Goal: Information Seeking & Learning: Learn about a topic

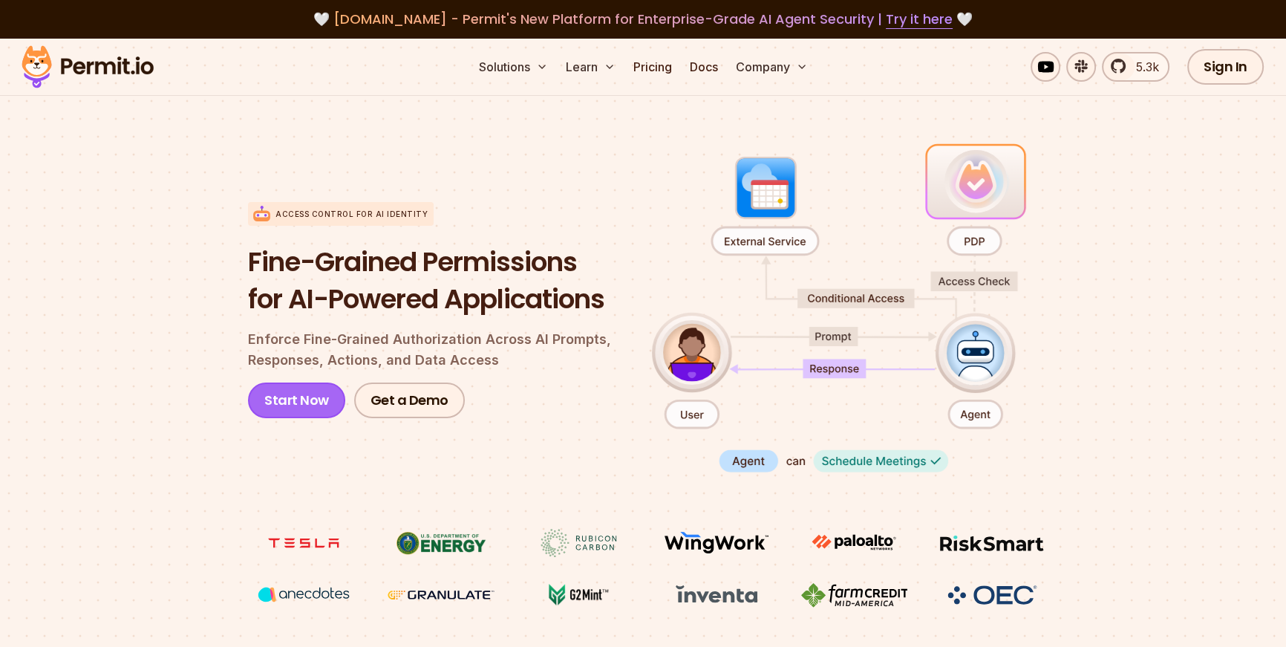
click at [296, 411] on link "Start Now" at bounding box center [296, 400] width 97 height 36
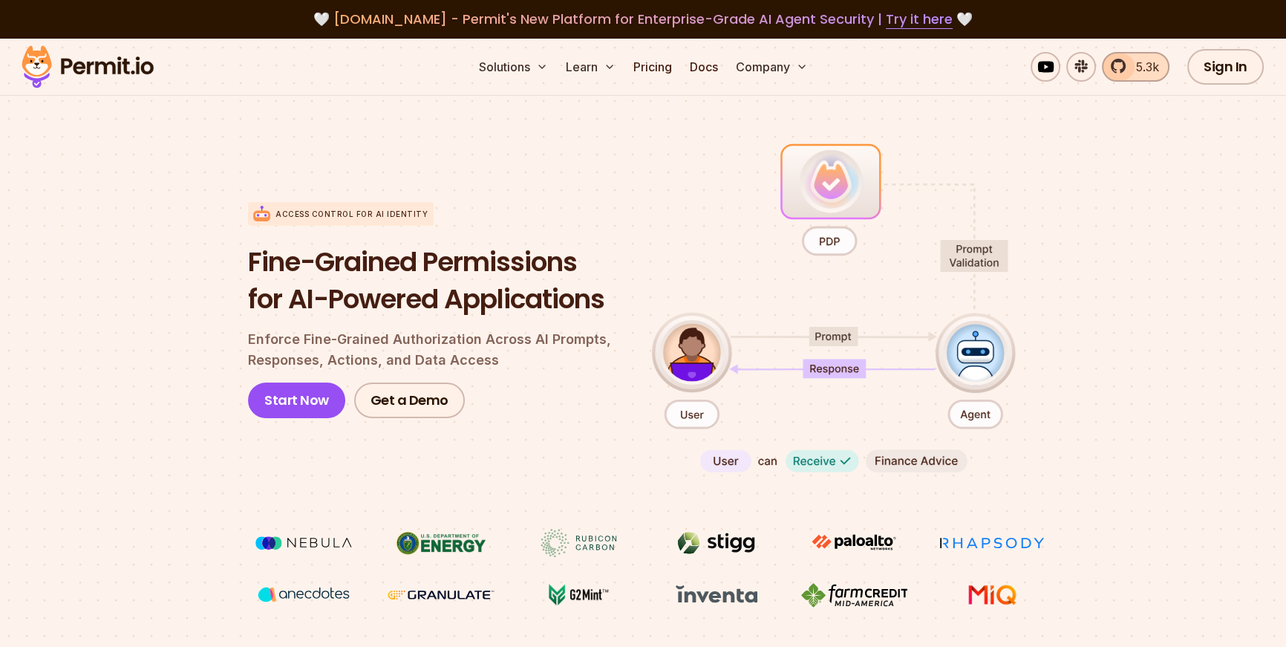
click at [1132, 76] on link "5.3k" at bounding box center [1136, 67] width 68 height 30
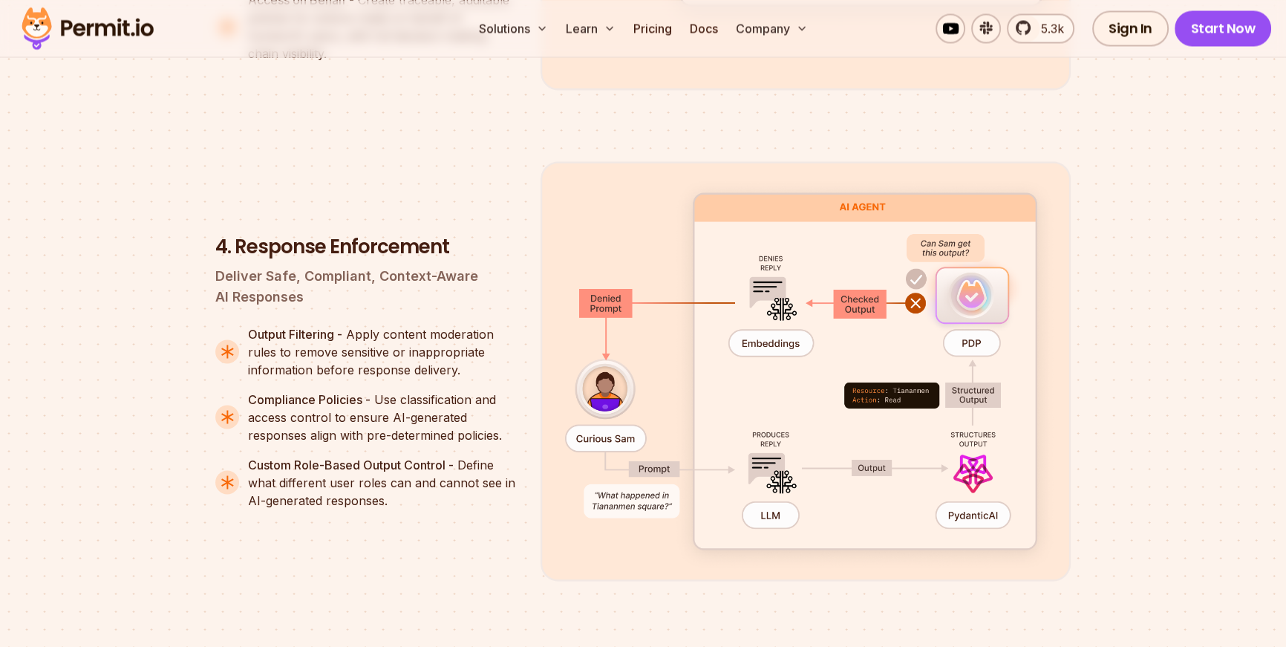
scroll to position [3446, 0]
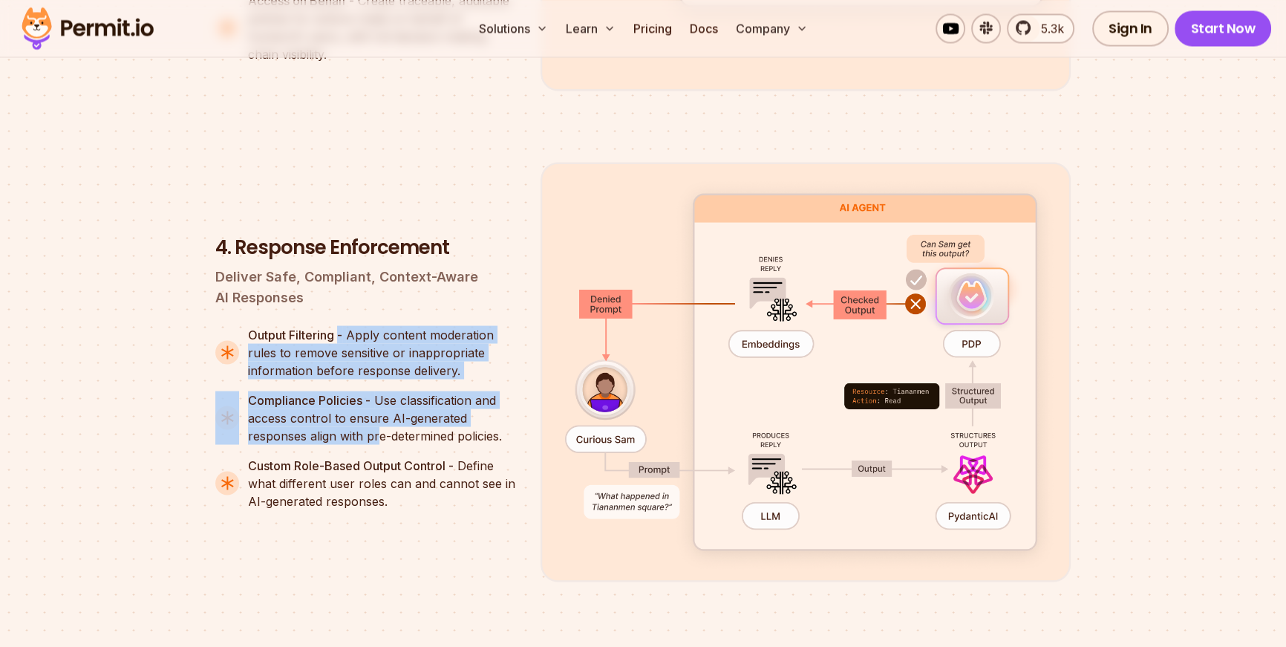
drag, startPoint x: 338, startPoint y: 317, endPoint x: 376, endPoint y: 414, distance: 103.7
click at [376, 414] on ul "Output Filtering - Apply content moderation rules to remove sensitive or inappr…" at bounding box center [366, 417] width 302 height 184
click at [376, 414] on p "Compliance Policies - Use classification and access control to ensure AI-genera…" at bounding box center [382, 417] width 269 height 53
drag, startPoint x: 383, startPoint y: 416, endPoint x: 346, endPoint y: 336, distance: 87.7
click at [346, 336] on ul "Output Filtering - Apply content moderation rules to remove sensitive or inappr…" at bounding box center [366, 417] width 302 height 184
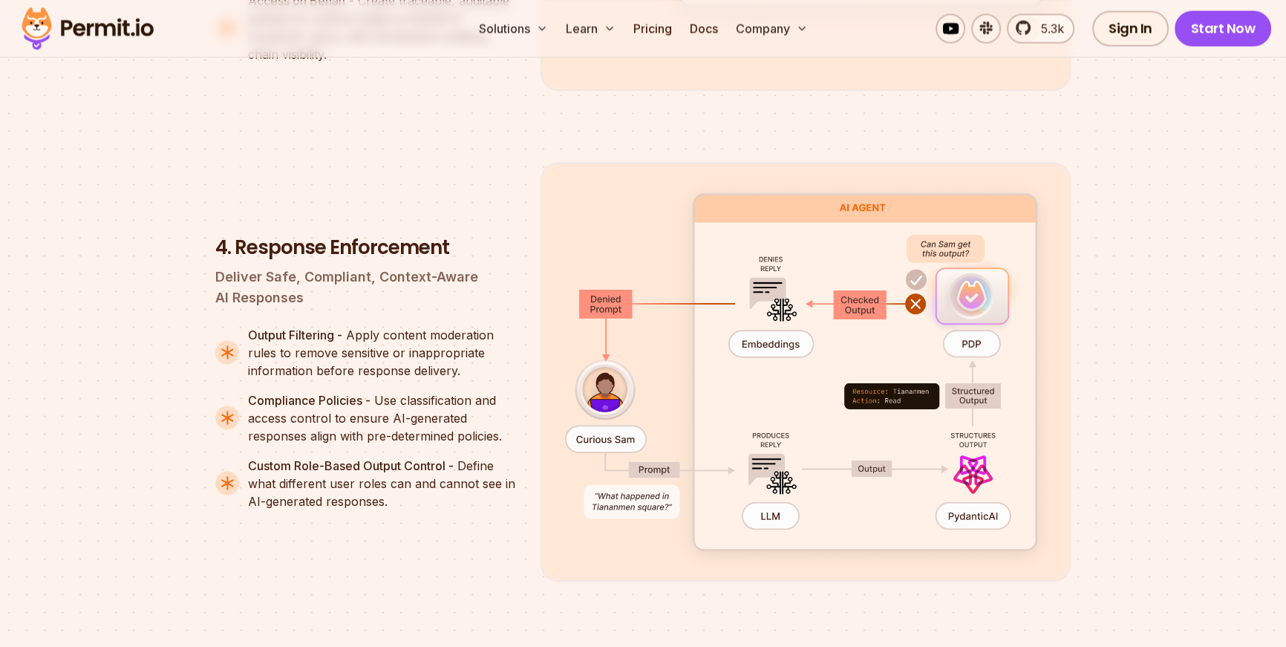
click at [354, 458] on strong "Custom Role-Based Output Control -" at bounding box center [351, 465] width 206 height 15
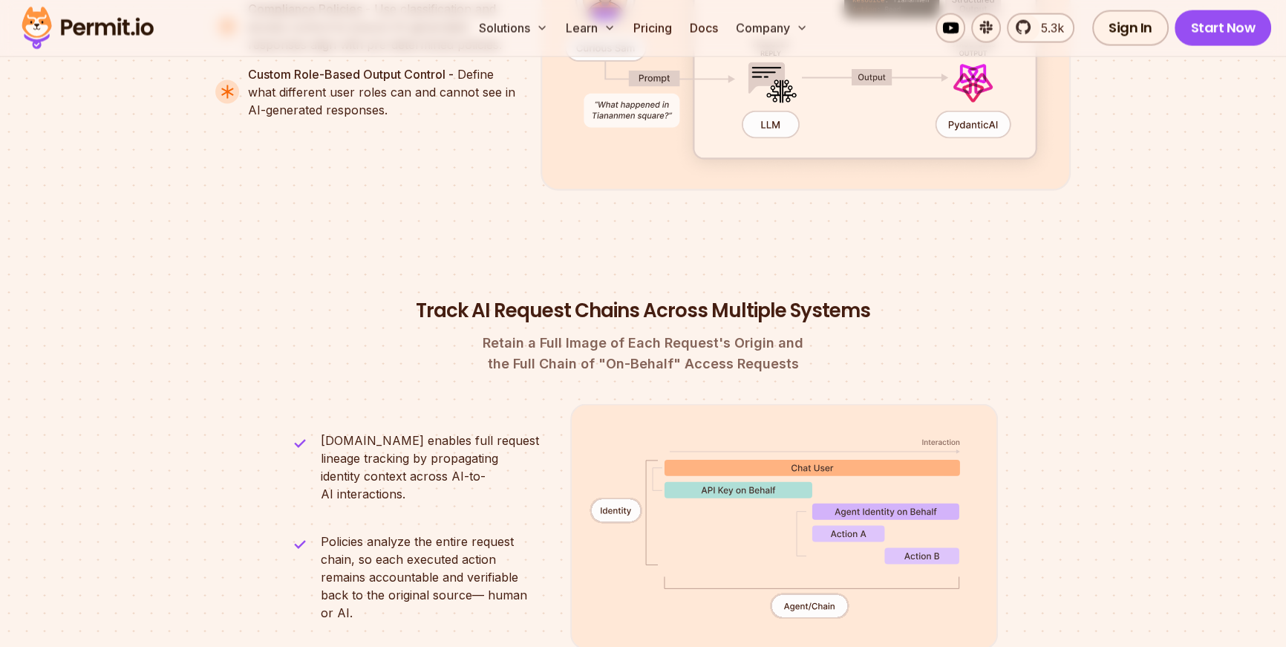
scroll to position [3956, 0]
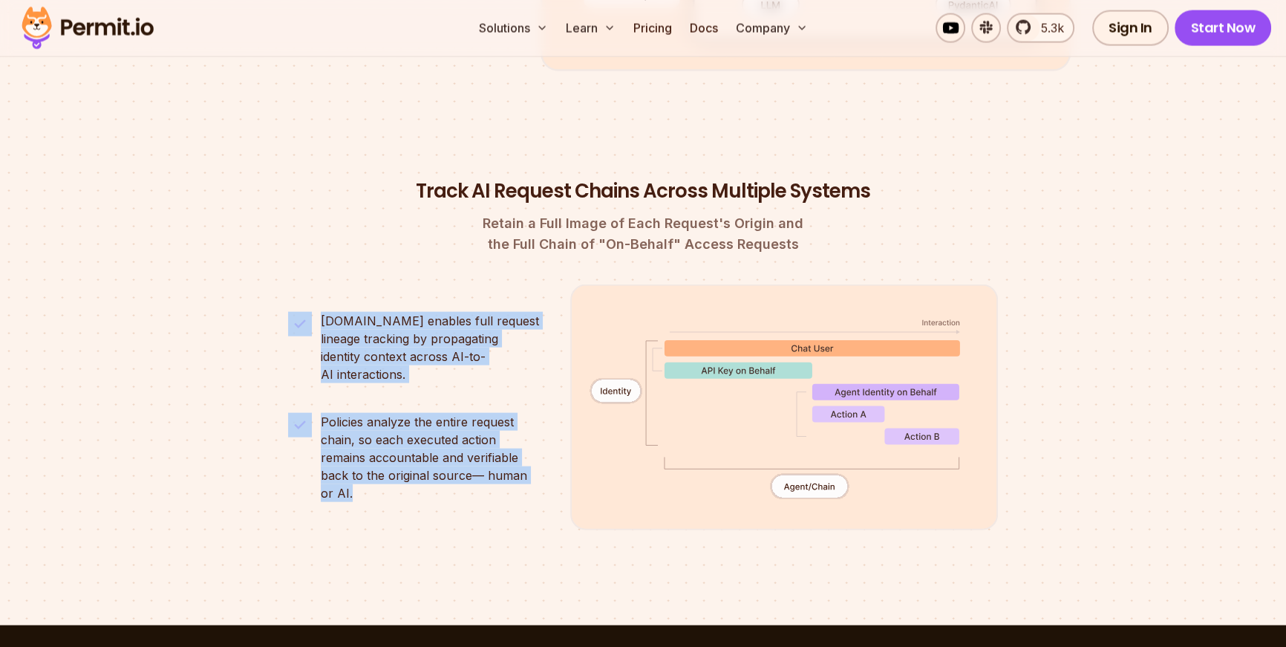
drag, startPoint x: 313, startPoint y: 307, endPoint x: 408, endPoint y: 475, distance: 191.9
click at [408, 475] on div "[DOMAIN_NAME] enables full request lineage tracking by propagating identity con…" at bounding box center [643, 406] width 710 height 245
drag, startPoint x: 409, startPoint y: 470, endPoint x: 295, endPoint y: 316, distance: 191.6
click at [295, 316] on ul "[DOMAIN_NAME] enables full request lineage tracking by propagating identity con…" at bounding box center [414, 407] width 253 height 190
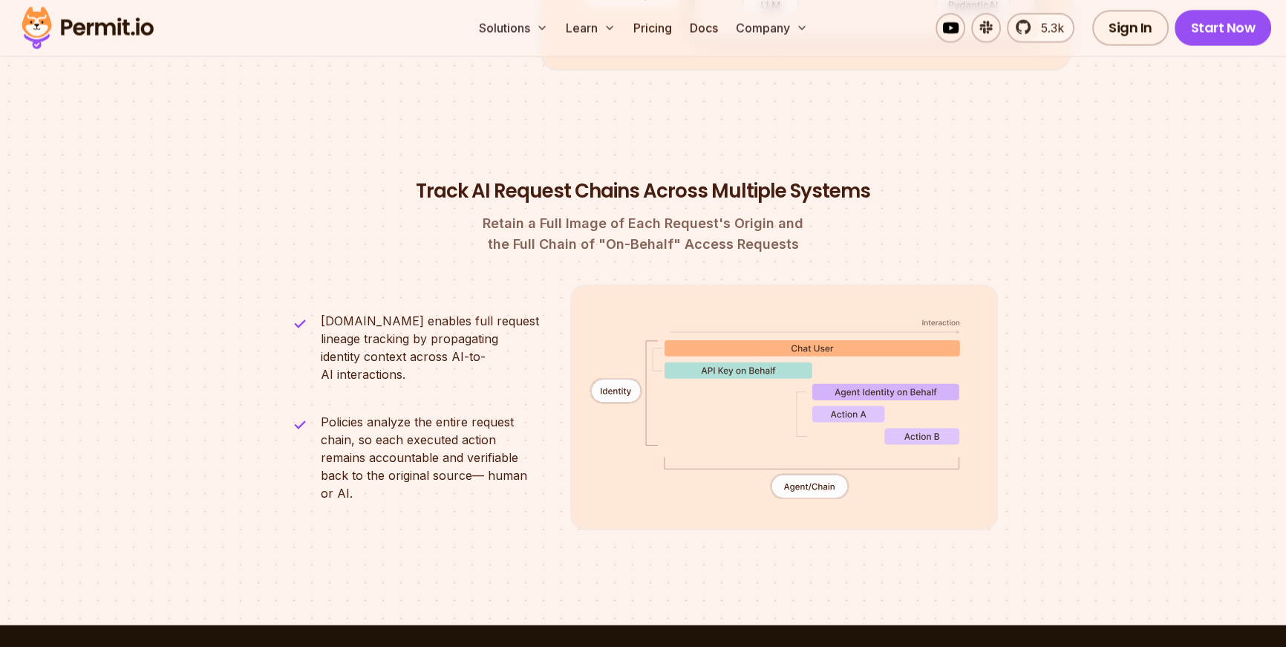
click at [426, 462] on div "Policies analyze the entire request chain, so each executed action remains acco…" at bounding box center [431, 457] width 220 height 89
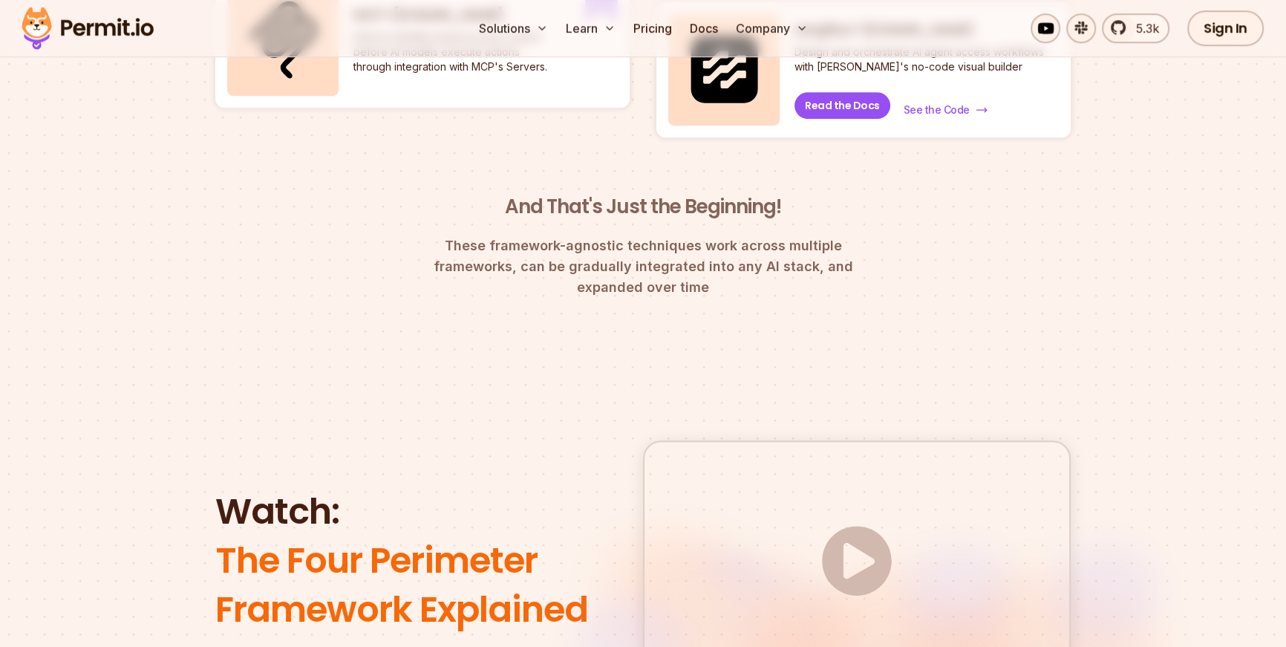
scroll to position [0, 0]
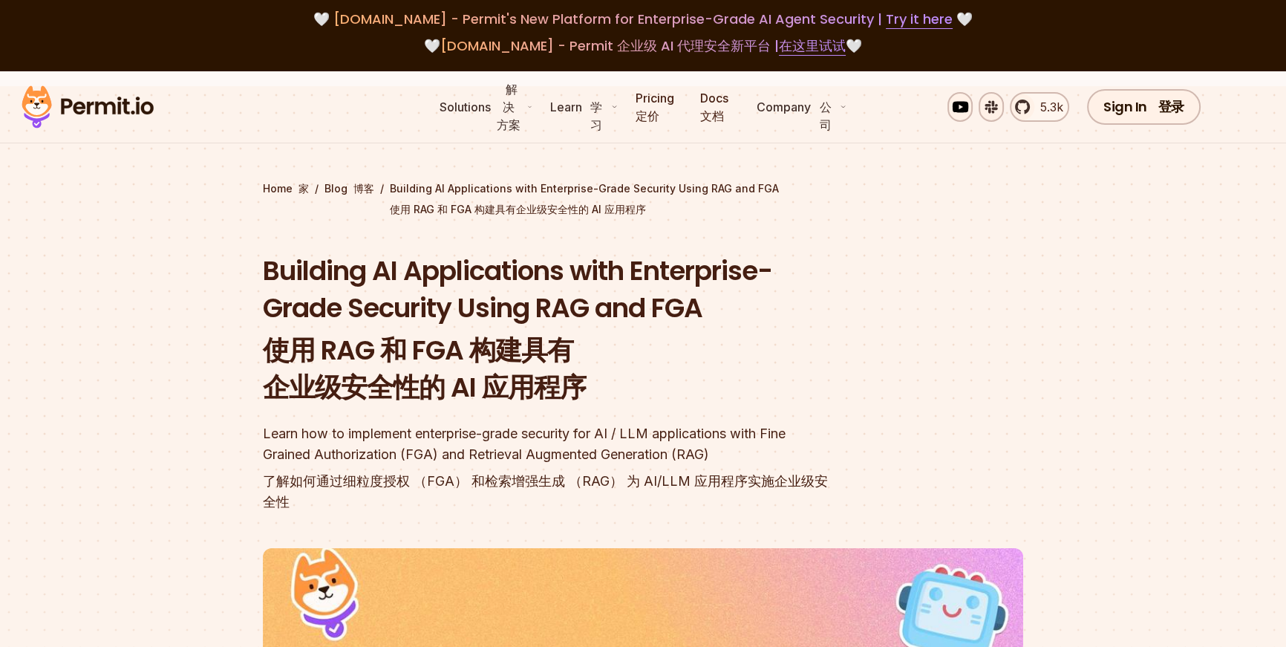
click at [84, 116] on img at bounding box center [88, 107] width 146 height 51
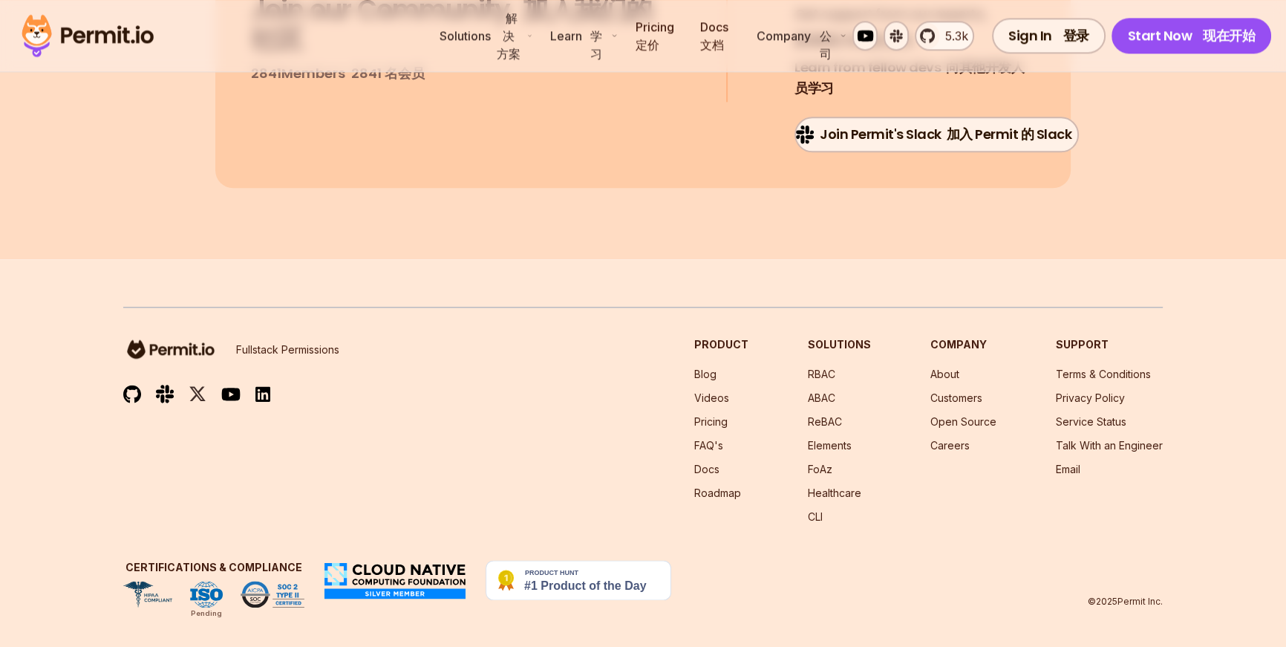
scroll to position [9493, 0]
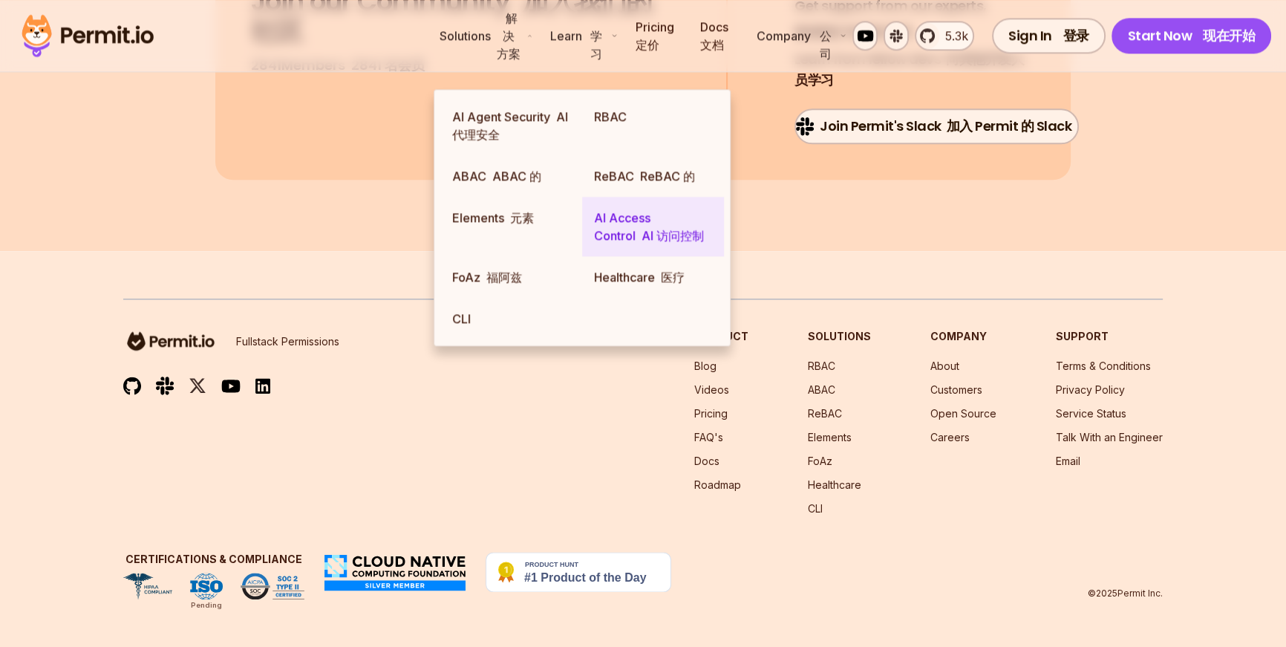
click at [639, 243] on link "AI Access Control AI 访问控制" at bounding box center [653, 226] width 142 height 59
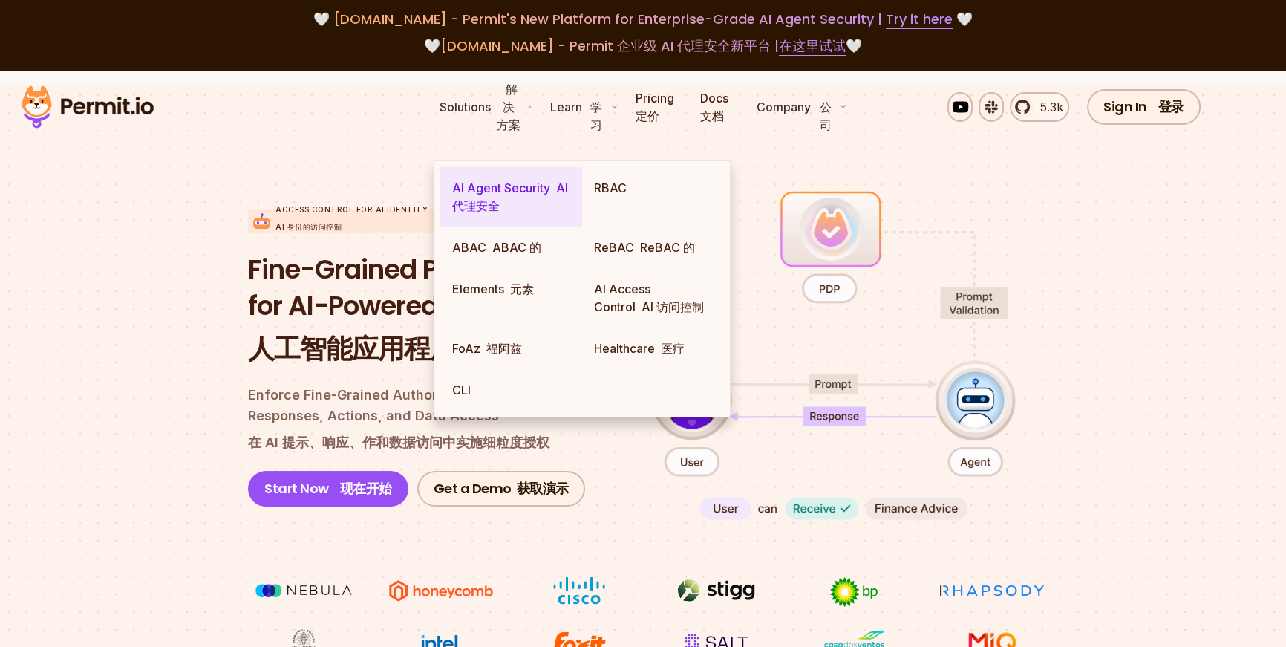
click at [483, 195] on link "AI Agent Security AI 代理安全" at bounding box center [511, 196] width 142 height 59
